Goal: Task Accomplishment & Management: Manage account settings

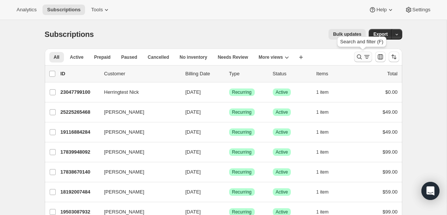
click at [365, 57] on icon "Search and filter results" at bounding box center [367, 57] width 8 height 8
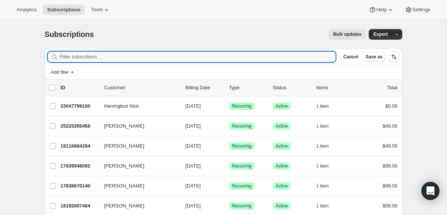
click at [138, 55] on input "Filter subscribers" at bounding box center [198, 57] width 276 height 11
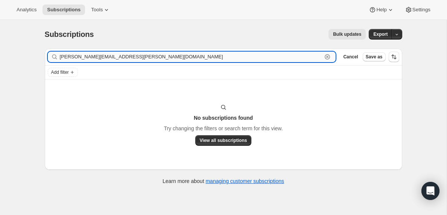
click at [103, 58] on input "[PERSON_NAME][EMAIL_ADDRESS][PERSON_NAME][DOMAIN_NAME]" at bounding box center [191, 57] width 263 height 11
paste input "stcloudcommunity"
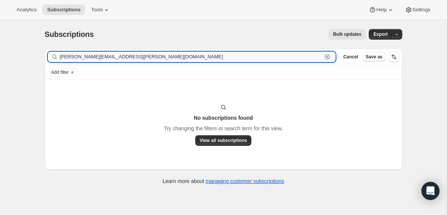
type input "[PERSON_NAME][EMAIL_ADDRESS][PERSON_NAME][DOMAIN_NAME]"
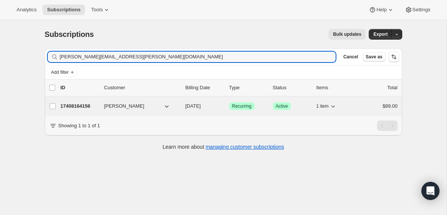
click at [85, 107] on p "17408164156" at bounding box center [80, 106] width 38 height 8
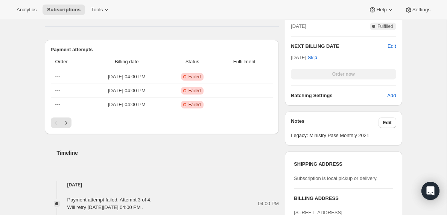
scroll to position [259, 0]
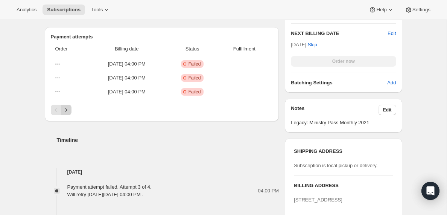
click at [68, 109] on icon "Next" at bounding box center [67, 110] width 8 height 8
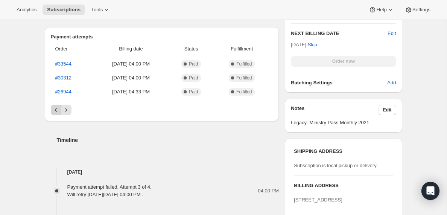
click at [55, 110] on icon "Previous" at bounding box center [56, 110] width 2 height 4
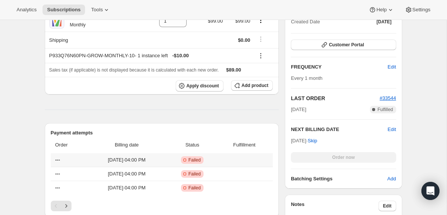
scroll to position [0, 0]
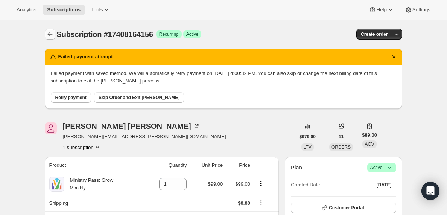
click at [48, 34] on icon "Subscriptions" at bounding box center [49, 34] width 5 height 4
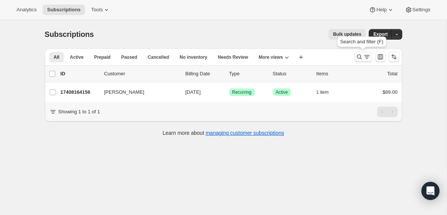
click at [365, 58] on icon "Search and filter results" at bounding box center [367, 57] width 8 height 8
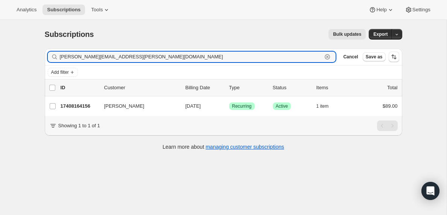
drag, startPoint x: 161, startPoint y: 56, endPoint x: 15, endPoint y: 52, distance: 146.5
click at [15, 52] on div "Subscriptions. This page is ready Subscriptions Bulk updates More actions Bulk …" at bounding box center [223, 127] width 447 height 215
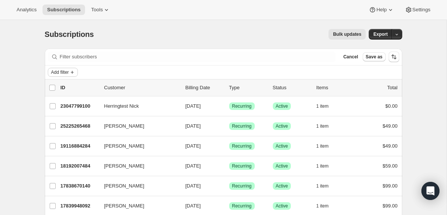
click at [69, 72] on span "Add filter" at bounding box center [60, 72] width 18 height 6
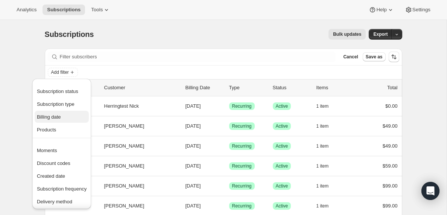
click at [53, 119] on span "Billing date" at bounding box center [49, 117] width 24 height 6
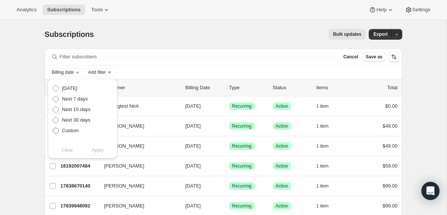
click at [55, 133] on span at bounding box center [56, 131] width 6 height 6
click at [53, 128] on input "Custom" at bounding box center [53, 128] width 0 height 0
radio input "true"
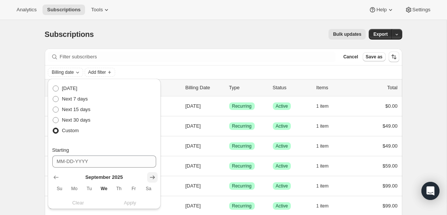
click at [152, 177] on icon "Show next month, October 2025" at bounding box center [153, 178] width 8 height 8
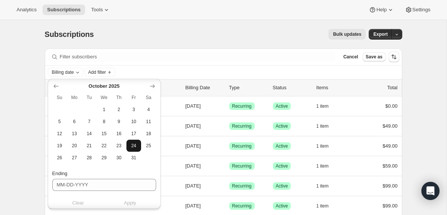
scroll to position [71, 0]
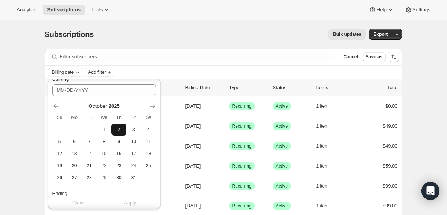
click at [119, 131] on span "2" at bounding box center [118, 130] width 9 height 6
type input "[DATE]"
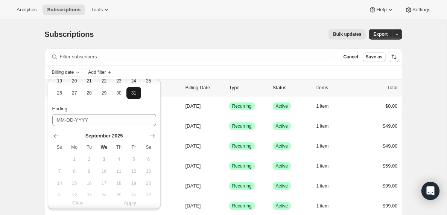
scroll to position [162, 0]
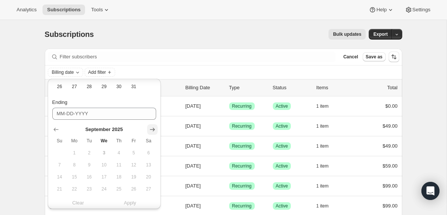
click at [152, 129] on icon "Show next month, October 2025" at bounding box center [153, 130] width 8 height 8
click at [133, 153] on span "3" at bounding box center [134, 153] width 9 height 6
type input "[DATE]"
click at [134, 205] on span "Apply" at bounding box center [130, 203] width 12 height 8
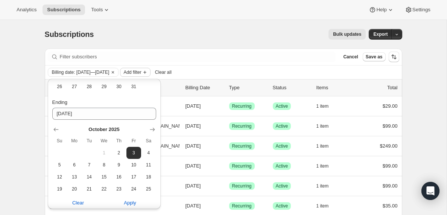
click at [141, 71] on span "Add filter" at bounding box center [133, 72] width 18 height 6
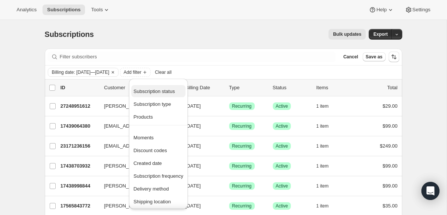
click at [151, 91] on span "Subscription status" at bounding box center [154, 91] width 41 height 6
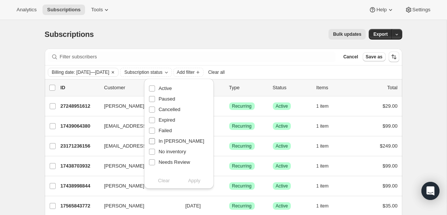
click at [151, 142] on input "In [PERSON_NAME]" at bounding box center [152, 141] width 6 height 6
checkbox input "true"
click at [195, 185] on button "Apply" at bounding box center [195, 181] width 40 height 12
click at [398, 34] on icon "button" at bounding box center [397, 34] width 5 height 5
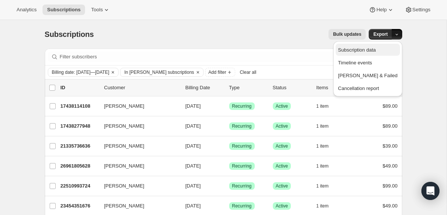
click at [365, 50] on span "Subscription data" at bounding box center [357, 50] width 38 height 6
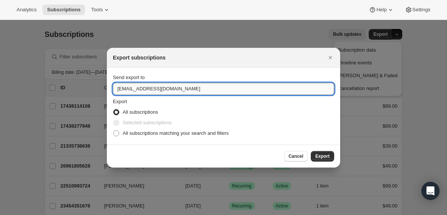
click at [136, 88] on input "[EMAIL_ADDRESS][DOMAIN_NAME]" at bounding box center [223, 89] width 221 height 12
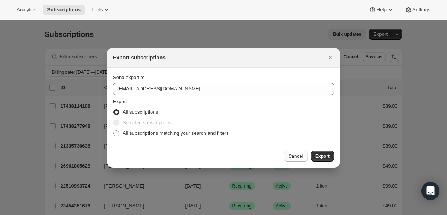
click at [297, 159] on span "Cancel" at bounding box center [296, 156] width 15 height 6
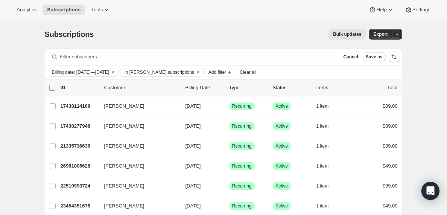
click at [52, 86] on input "0 selected" at bounding box center [52, 88] width 6 height 6
checkbox input "true"
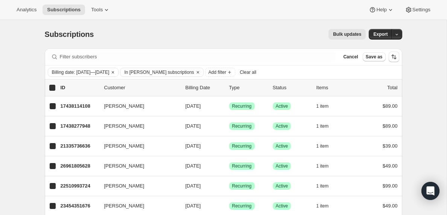
checkbox input "true"
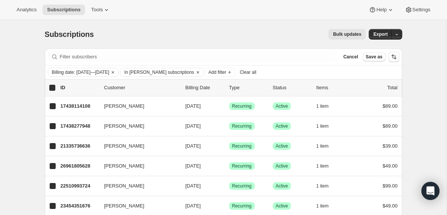
checkbox input "true"
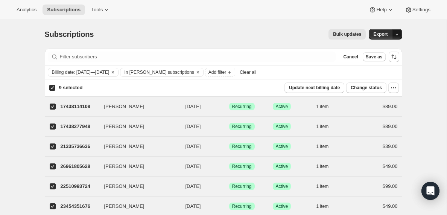
click at [398, 34] on icon "button" at bounding box center [397, 34] width 5 height 5
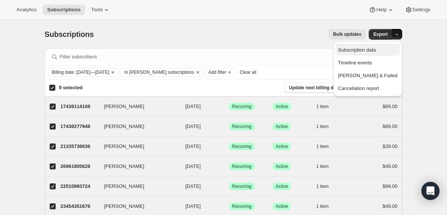
click at [376, 52] on span "Subscription data" at bounding box center [357, 50] width 38 height 6
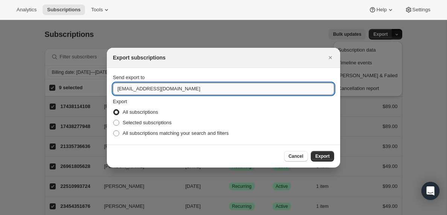
click at [136, 89] on input "[EMAIL_ADDRESS][DOMAIN_NAME]" at bounding box center [223, 89] width 221 height 12
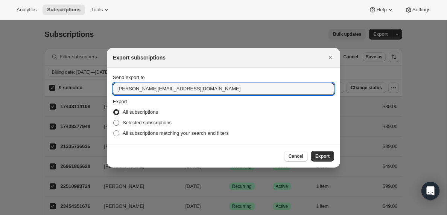
type input "[PERSON_NAME][EMAIL_ADDRESS][DOMAIN_NAME]"
click at [116, 122] on span ":re6:" at bounding box center [116, 123] width 6 height 6
click at [114, 120] on input "Selected subscriptions" at bounding box center [113, 120] width 0 height 0
radio input "true"
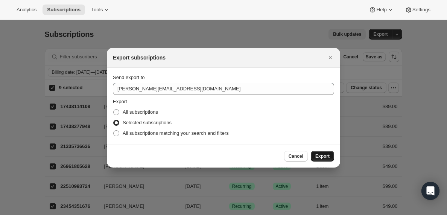
click at [325, 159] on button "Export" at bounding box center [322, 156] width 23 height 11
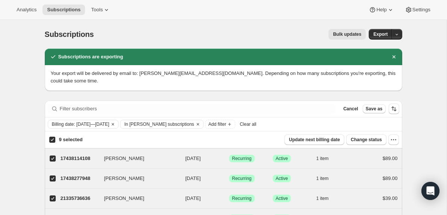
click at [256, 125] on span "Clear all" at bounding box center [248, 124] width 17 height 6
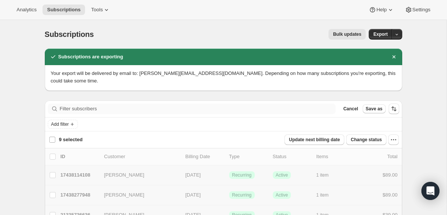
checkbox input "false"
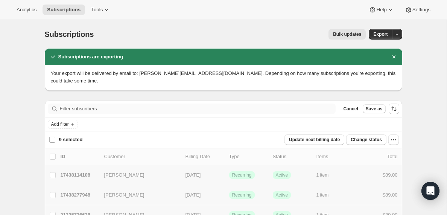
checkbox input "false"
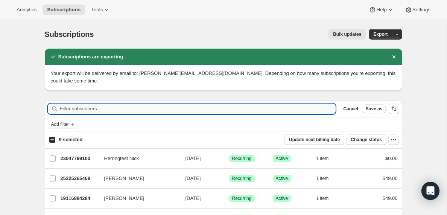
click at [87, 108] on input "Filter subscribers" at bounding box center [198, 109] width 276 height 11
click at [53, 140] on input "9 selected" at bounding box center [52, 140] width 6 height 6
checkbox input "true"
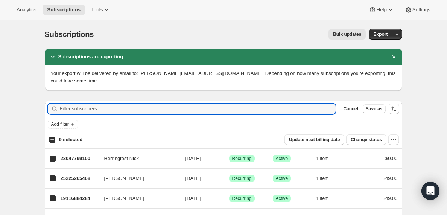
checkbox input "true"
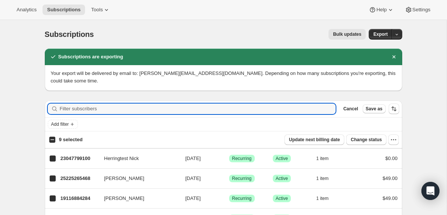
checkbox input "true"
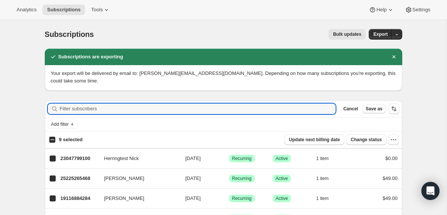
checkbox input "true"
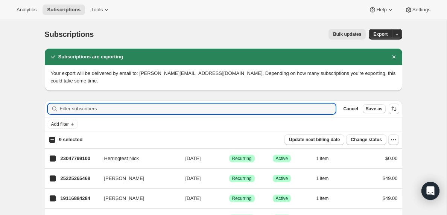
checkbox input "true"
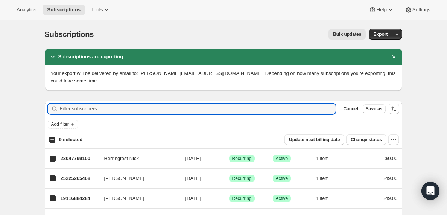
checkbox input "true"
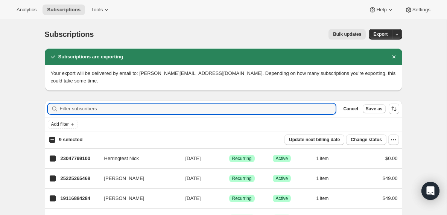
checkbox input "true"
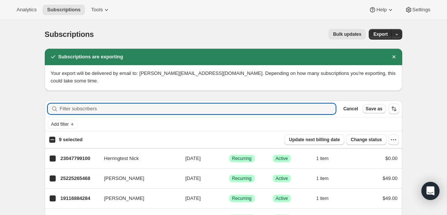
checkbox input "true"
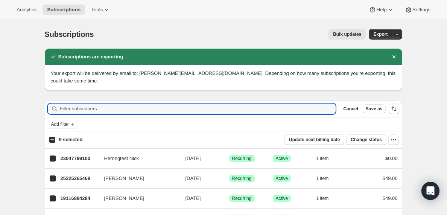
checkbox input "true"
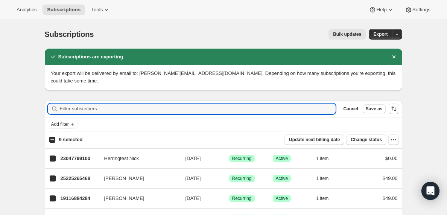
checkbox input "true"
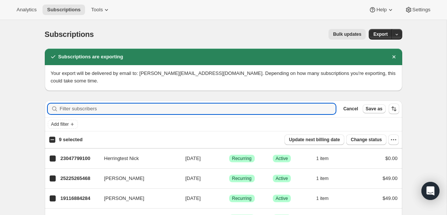
checkbox input "true"
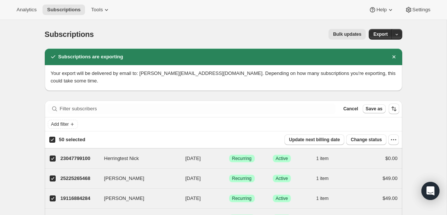
click at [53, 140] on input "50 selected" at bounding box center [52, 140] width 6 height 6
checkbox input "false"
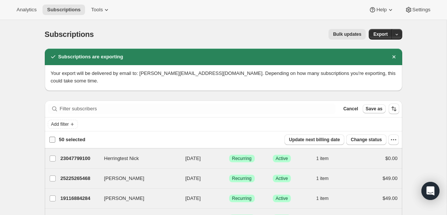
checkbox input "false"
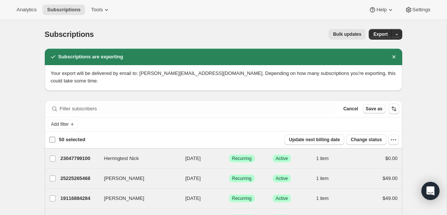
checkbox input "false"
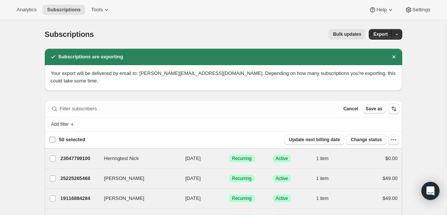
checkbox input "false"
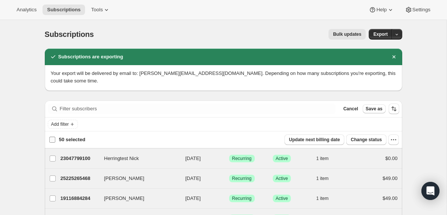
checkbox input "false"
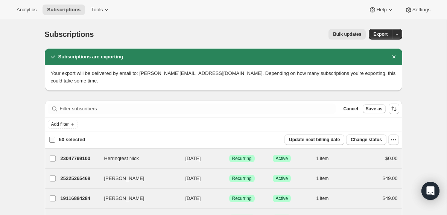
checkbox input "false"
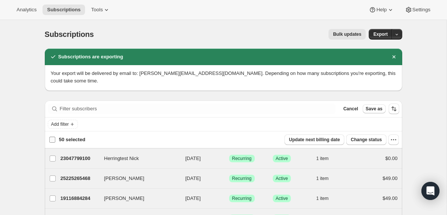
checkbox input "false"
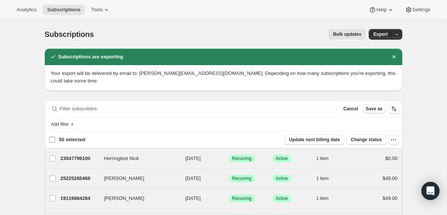
checkbox input "false"
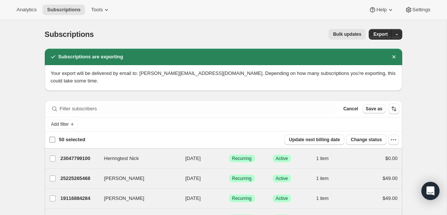
checkbox input "false"
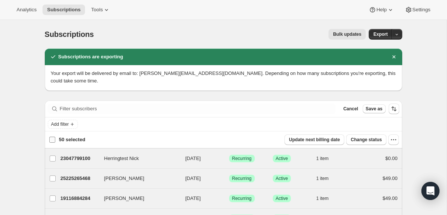
checkbox input "false"
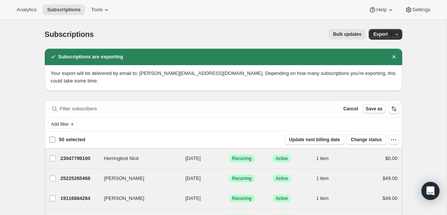
checkbox input "false"
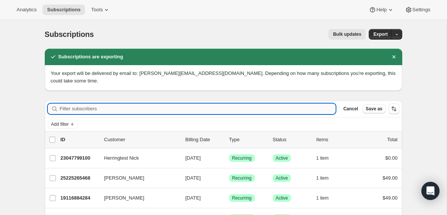
click at [68, 108] on input "Filter subscribers" at bounding box center [198, 109] width 276 height 11
paste input "[EMAIL_ADDRESS][DOMAIN_NAME]"
type input "[EMAIL_ADDRESS][DOMAIN_NAME]"
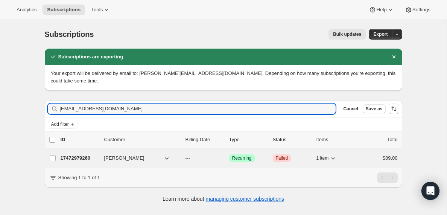
click at [77, 159] on p "17472979260" at bounding box center [80, 158] width 38 height 8
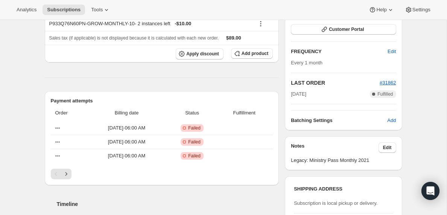
scroll to position [129, 0]
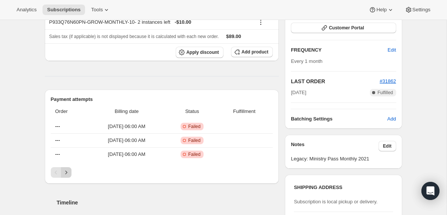
click at [66, 172] on icon "Next" at bounding box center [66, 172] width 2 height 3
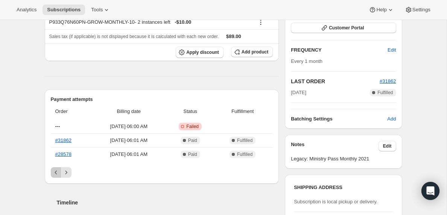
click at [55, 172] on icon "Previous" at bounding box center [56, 173] width 2 height 4
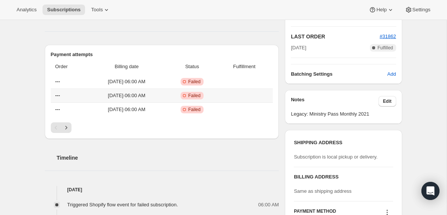
scroll to position [0, 0]
